Goal: Navigation & Orientation: Find specific page/section

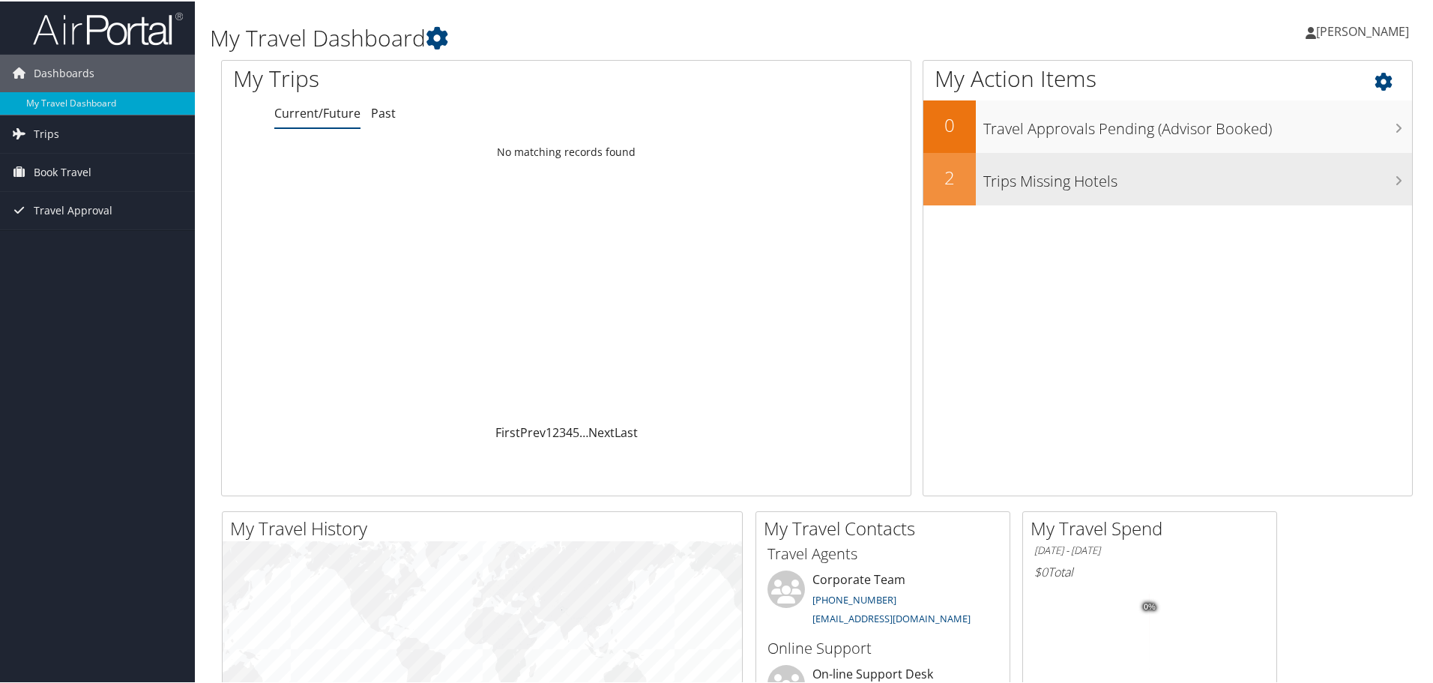
click at [1085, 179] on h3 "Trips Missing Hotels" at bounding box center [1198, 176] width 429 height 28
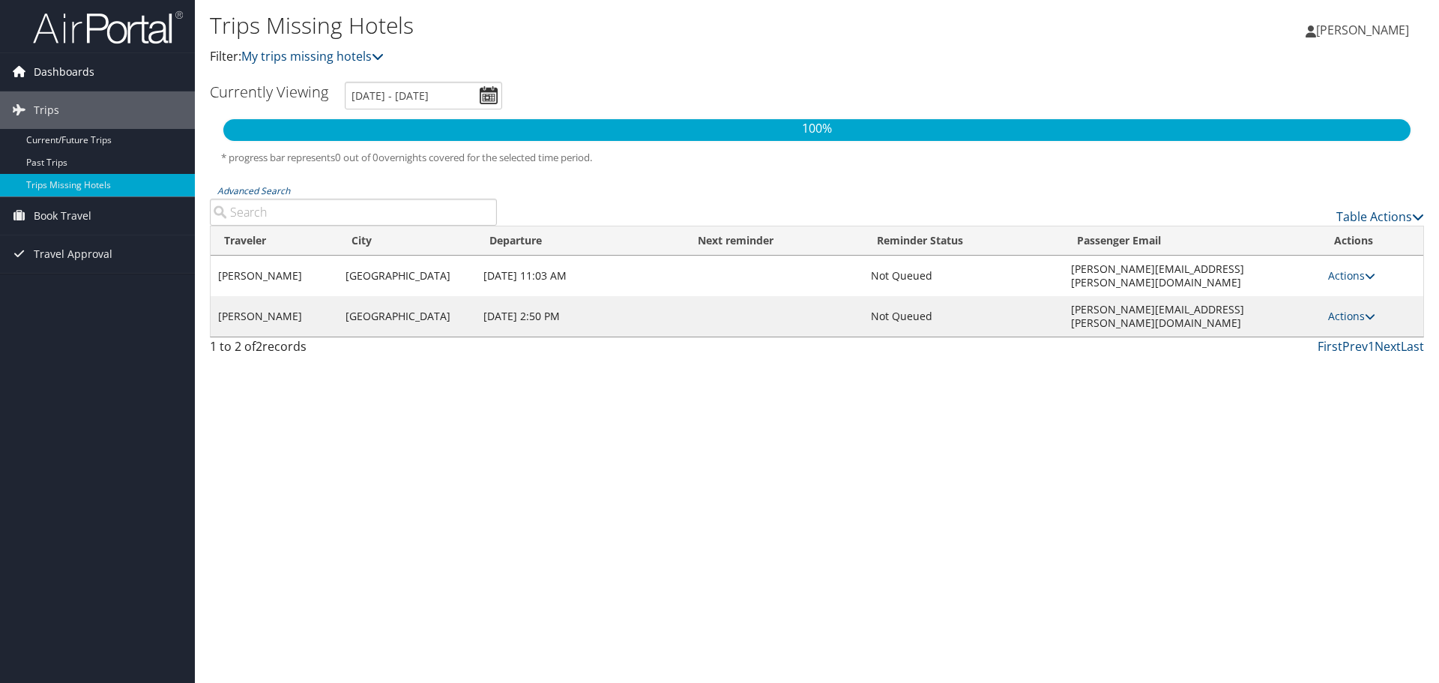
click at [49, 79] on span "Dashboards" at bounding box center [64, 71] width 61 height 37
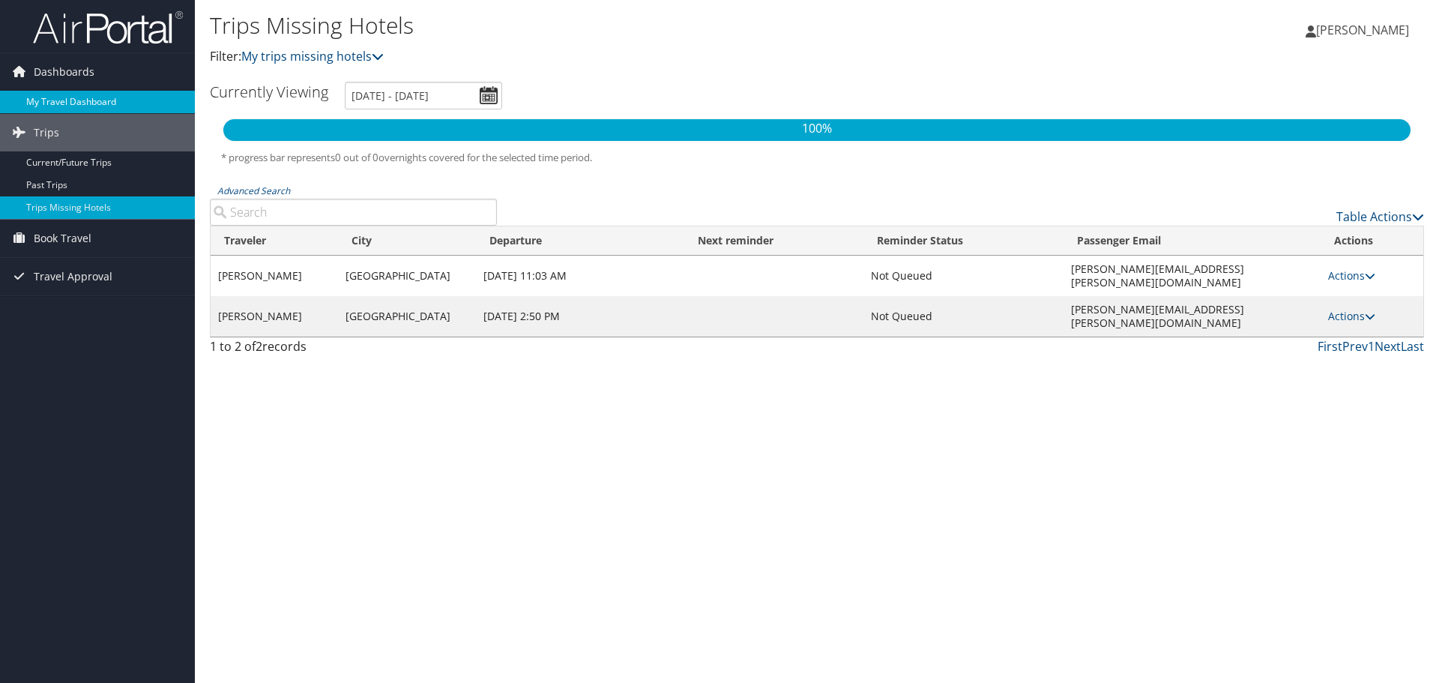
click at [93, 97] on link "My Travel Dashboard" at bounding box center [97, 102] width 195 height 22
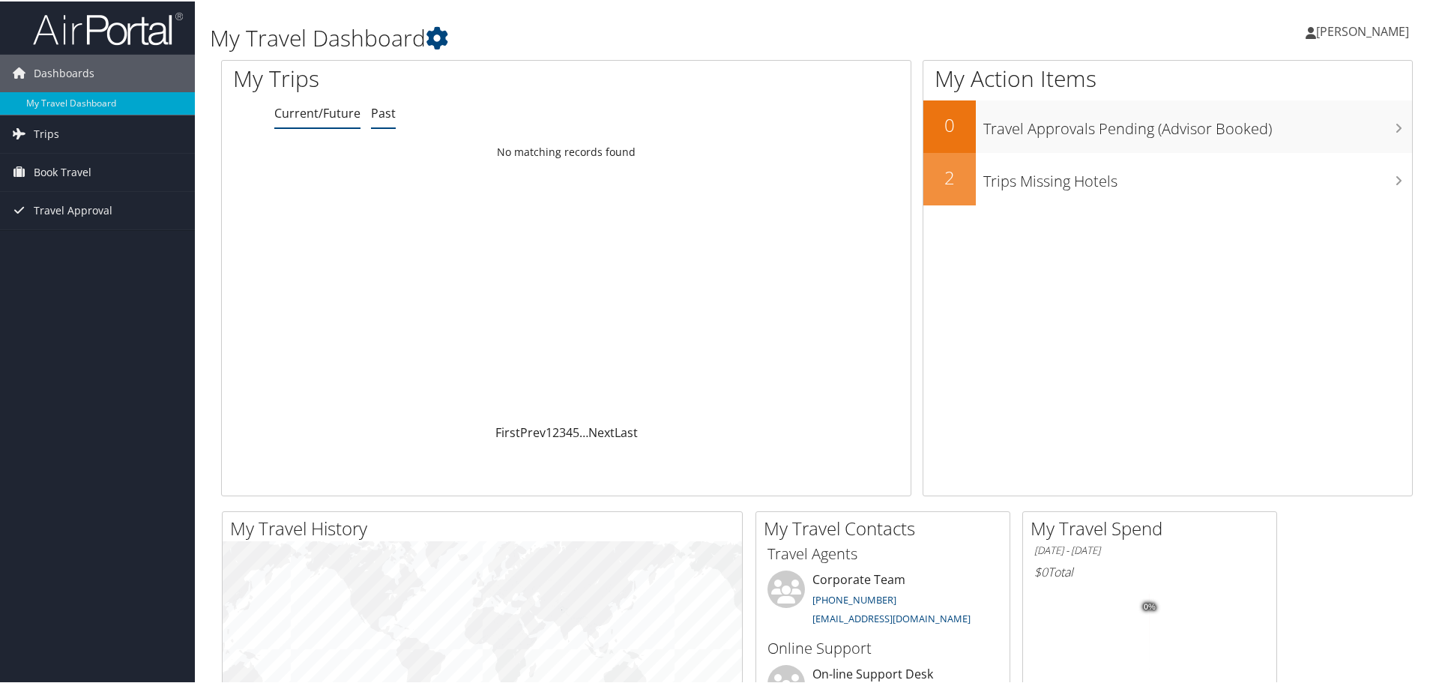
click at [387, 115] on link "Past" at bounding box center [383, 111] width 25 height 16
click at [340, 115] on link "Current/Future" at bounding box center [317, 111] width 86 height 16
click at [82, 206] on span "Travel Approval" at bounding box center [73, 208] width 79 height 37
click at [91, 239] on link "Pending Trip Approvals" at bounding box center [97, 239] width 195 height 22
